Goal: Task Accomplishment & Management: Complete application form

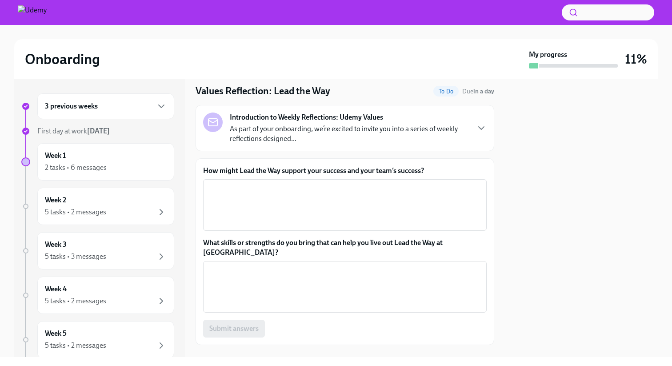
scroll to position [27, 0]
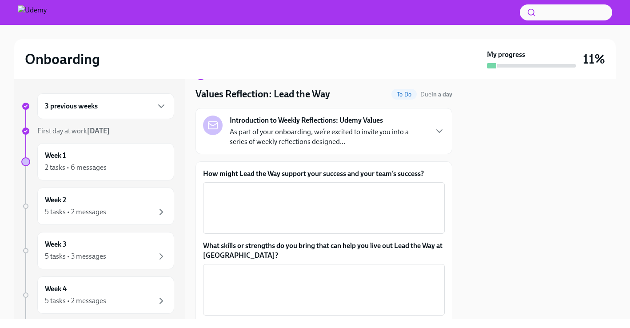
scroll to position [33, 0]
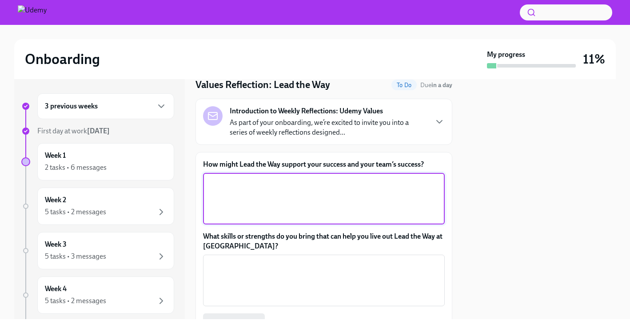
click at [278, 180] on textarea "How might Lead the Way support your success and your team’s success?" at bounding box center [324, 198] width 231 height 43
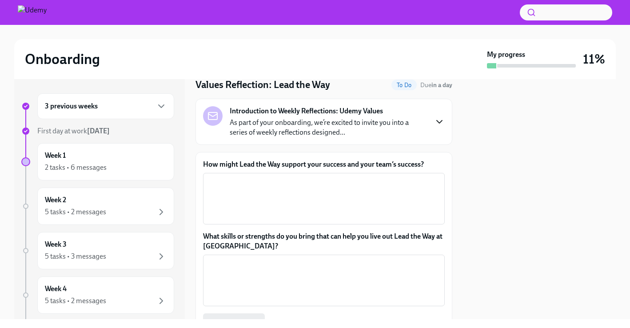
click at [441, 121] on icon "button" at bounding box center [439, 121] width 5 height 3
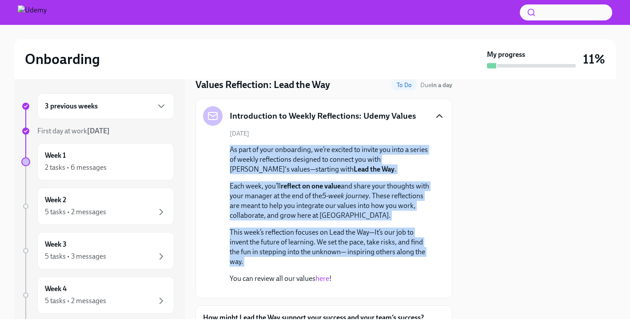
drag, startPoint x: 230, startPoint y: 149, endPoint x: 400, endPoint y: 269, distance: 207.5
click at [400, 269] on div "As part of your onboarding, we’re excited to invite you into a series of weekly…" at bounding box center [330, 214] width 201 height 139
copy div "As part of your onboarding, we’re excited to invite you into a series of weekly…"
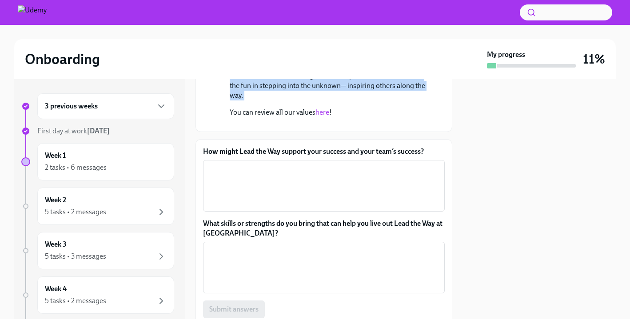
scroll to position [220, 0]
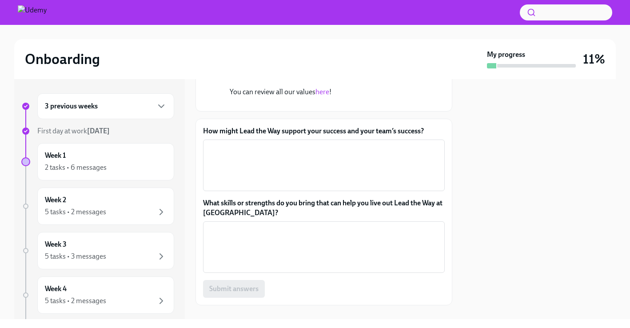
click at [258, 136] on label "How might Lead the Way support your success and your team’s success?" at bounding box center [324, 131] width 242 height 10
click at [258, 187] on textarea "How might Lead the Way support your success and your team’s success?" at bounding box center [324, 165] width 231 height 43
click at [258, 136] on label "How might Lead the Way support your success and your team’s success?" at bounding box center [324, 131] width 242 height 10
click at [258, 187] on textarea "How might Lead the Way support your success and your team’s success?" at bounding box center [324, 165] width 231 height 43
click at [258, 136] on label "How might Lead the Way support your success and your team’s success?" at bounding box center [324, 131] width 242 height 10
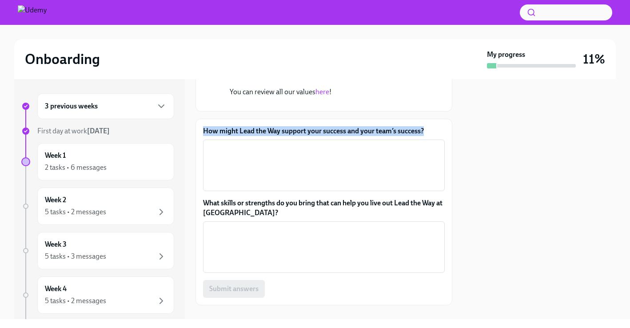
click at [258, 187] on textarea "How might Lead the Way support your success and your team’s success?" at bounding box center [324, 165] width 231 height 43
copy label "How might Lead the Way support your success and your team’s success?"
click at [223, 218] on label "What skills or strengths do you bring that can help you live out Lead the Way a…" at bounding box center [324, 208] width 242 height 20
click at [223, 269] on textarea "What skills or strengths do you bring that can help you live out Lead the Way a…" at bounding box center [324, 247] width 231 height 43
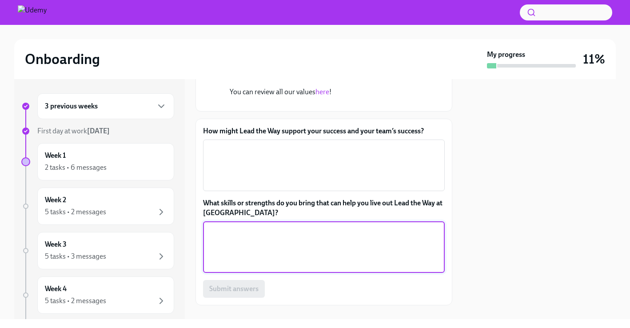
click at [221, 218] on label "What skills or strengths do you bring that can help you live out Lead the Way a…" at bounding box center [324, 208] width 242 height 20
click at [221, 269] on textarea "What skills or strengths do you bring that can help you live out Lead the Way a…" at bounding box center [324, 247] width 231 height 43
click at [221, 218] on label "What skills or strengths do you bring that can help you live out Lead the Way a…" at bounding box center [324, 208] width 242 height 20
click at [221, 269] on textarea "What skills or strengths do you bring that can help you live out Lead the Way a…" at bounding box center [324, 247] width 231 height 43
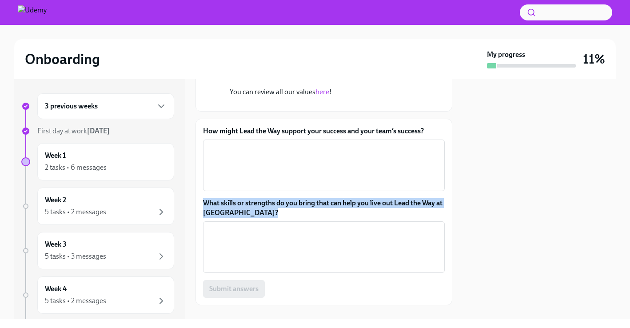
click at [221, 218] on label "What skills or strengths do you bring that can help you live out Lead the Way a…" at bounding box center [324, 208] width 242 height 20
click at [221, 269] on textarea "What skills or strengths do you bring that can help you live out Lead the Way a…" at bounding box center [324, 247] width 231 height 43
copy label "What skills or strengths do you bring that can help you live out Lead the Way a…"
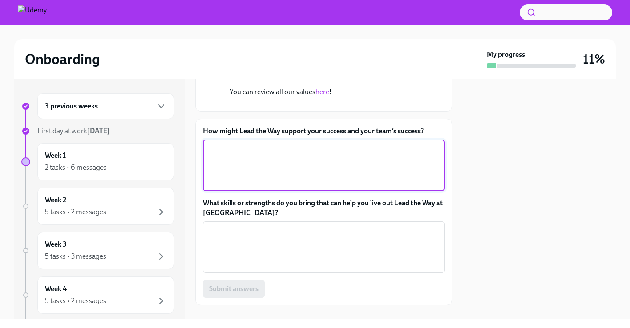
click at [261, 187] on textarea "How might Lead the Way support your success and your team’s success?" at bounding box center [324, 165] width 231 height 43
paste textarea "For me, Lead the Way is about shaping the future of corporate learning in [GEOG…"
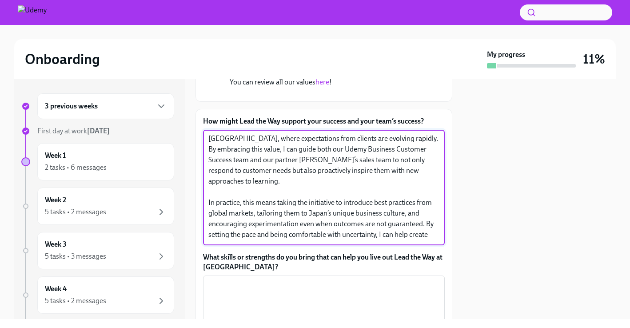
scroll to position [0, 0]
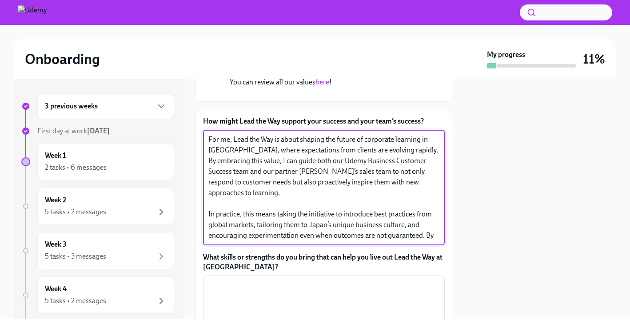
click at [273, 222] on textarea "For me, Lead the Way is about shaping the future of corporate learning in [GEOG…" at bounding box center [324, 187] width 231 height 107
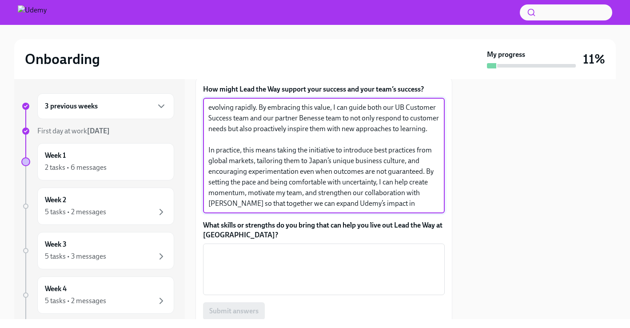
scroll to position [273, 0]
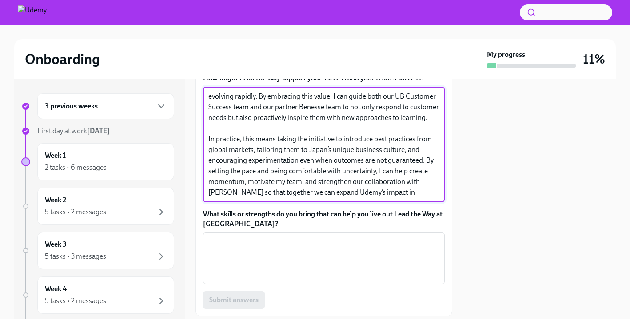
click at [325, 198] on textarea "For me, Lead the Way is about shaping the future of corporate learning in [GEOG…" at bounding box center [324, 144] width 231 height 107
click at [313, 198] on textarea "For me, Lead the Way is about shaping the future of corporate learning in [GEOG…" at bounding box center [324, 144] width 231 height 107
click at [390, 198] on textarea "For me, Lead the Way is about shaping the future of corporate learning in [GEOG…" at bounding box center [324, 144] width 231 height 107
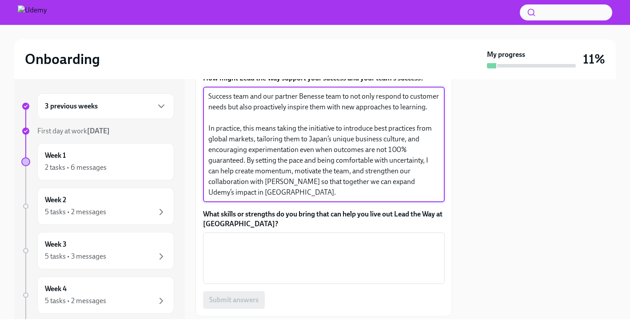
type textarea "For me, Lead the Way is about shaping the future of corporate learning in [GEOG…"
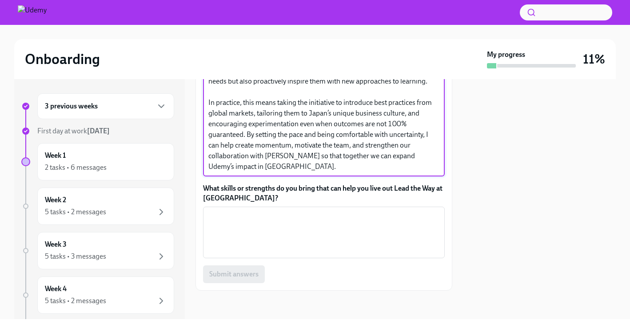
scroll to position [371, 0]
click at [246, 225] on textarea "What skills or strengths do you bring that can help you live out Lead the Way a…" at bounding box center [324, 232] width 231 height 43
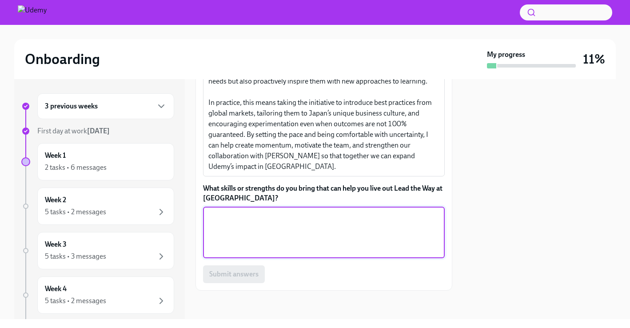
paste textarea "L ipsum dolo s ametco ad elitseddoe te inc UT labo etdolore—magn ALI EnimadmIni…"
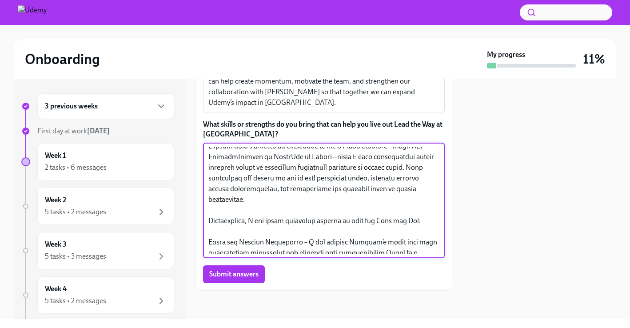
scroll to position [0, 0]
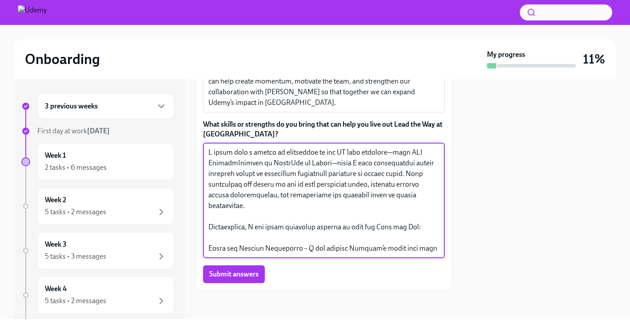
click at [286, 233] on textarea "What skills or strengths do you bring that can help you live out Lead the Way a…" at bounding box center [324, 200] width 231 height 107
click at [263, 226] on textarea "What skills or strengths do you bring that can help you live out Lead the Way a…" at bounding box center [324, 200] width 231 height 107
click at [285, 221] on textarea "What skills or strengths do you bring that can help you live out Lead the Way a…" at bounding box center [324, 200] width 231 height 107
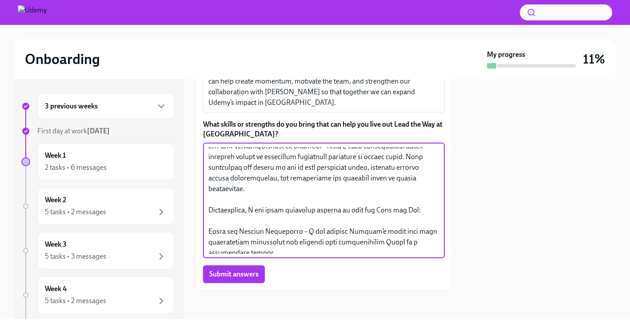
scroll to position [18, 0]
click at [295, 233] on textarea "What skills or strengths do you bring that can help you live out Lead the Way a…" at bounding box center [324, 200] width 231 height 107
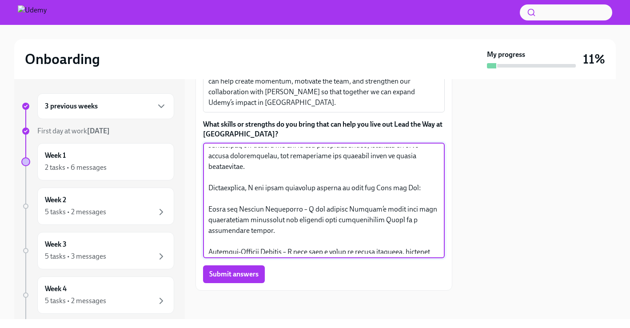
scroll to position [48, 0]
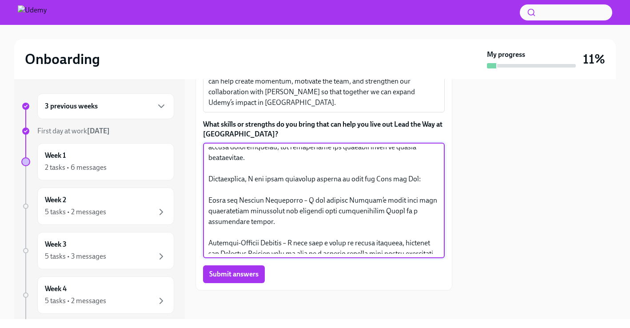
click at [277, 243] on textarea "What skills or strengths do you bring that can help you live out Lead the Way a…" at bounding box center [324, 200] width 231 height 107
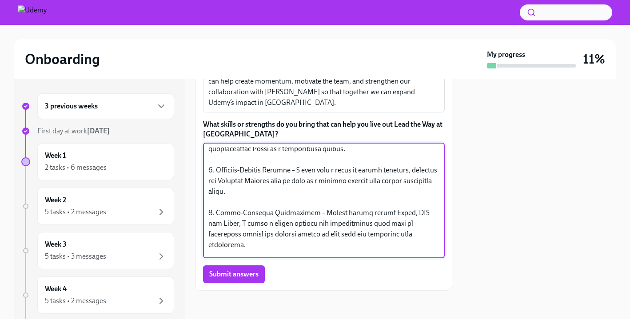
scroll to position [128, 0]
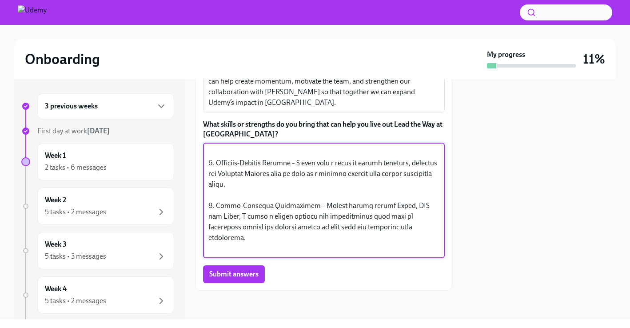
click at [230, 254] on textarea "What skills or strengths do you bring that can help you live out Lead the Way a…" at bounding box center [324, 200] width 231 height 107
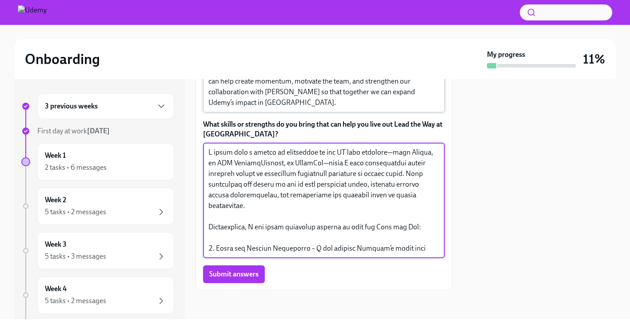
scroll to position [441, 0]
type textarea "L ipsum dolo s ametco ad elitseddoe te inc UT labo etdolore—magn Aliqua, en ADM…"
click at [243, 272] on span "Submit answers" at bounding box center [233, 274] width 49 height 9
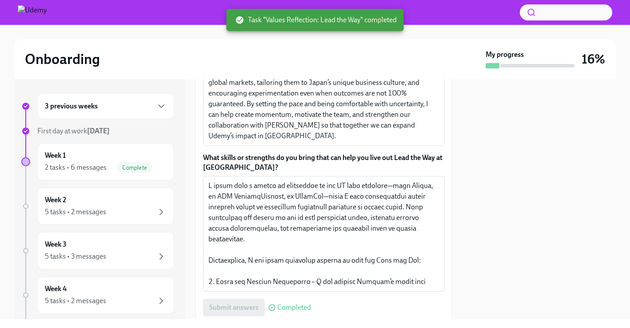
scroll to position [204, 0]
